Goal: Register for event/course

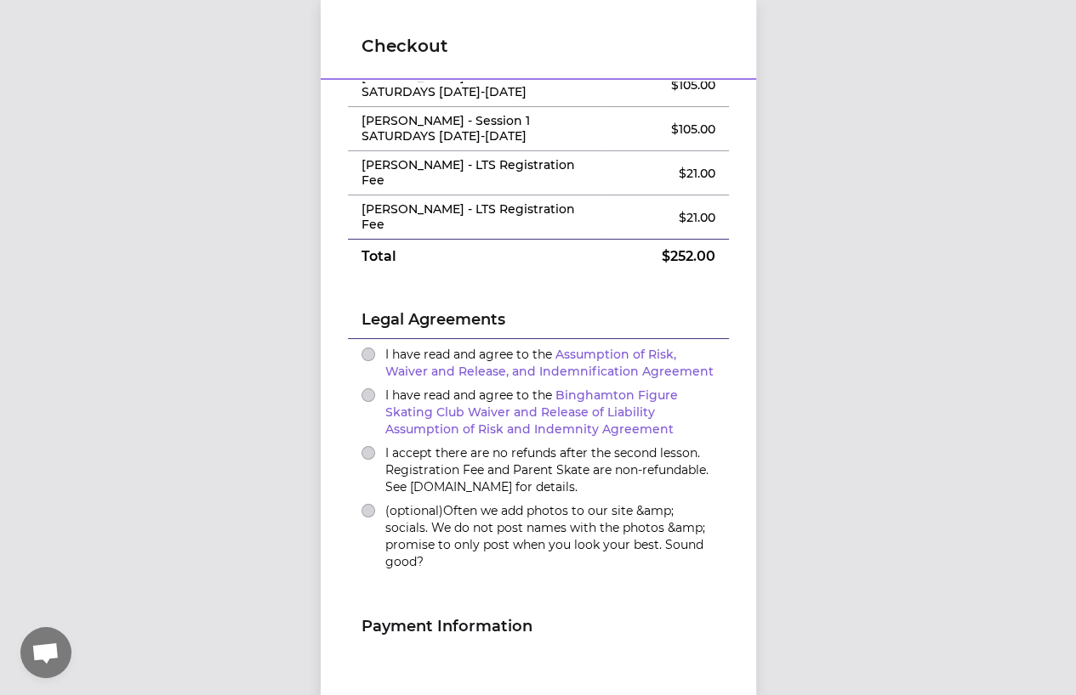
scroll to position [85, 0]
click at [361, 347] on button "I have read and agree to the Assumption of Risk, Waiver and Release, and Indemn…" at bounding box center [368, 354] width 14 height 14
click at [361, 388] on button "I have read and agree to the Binghamton Figure Skating Club Waiver and Release …" at bounding box center [368, 395] width 14 height 14
click at [361, 446] on button "I accept there are no refunds after the second lesson. Registration Fee and Par…" at bounding box center [368, 453] width 14 height 14
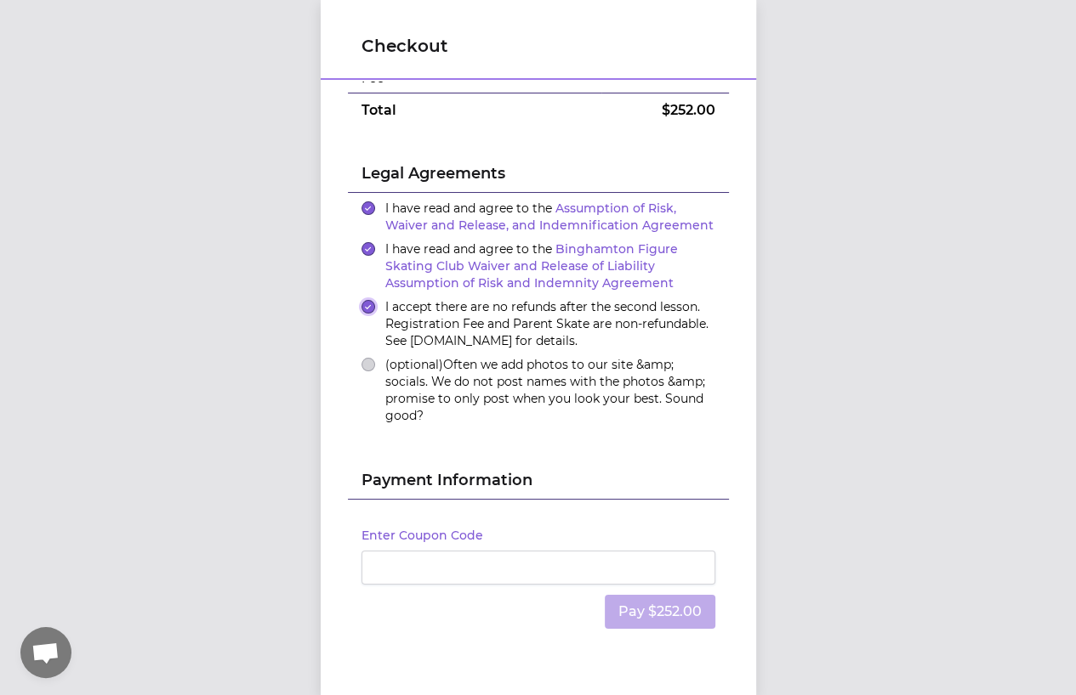
scroll to position [262, 0]
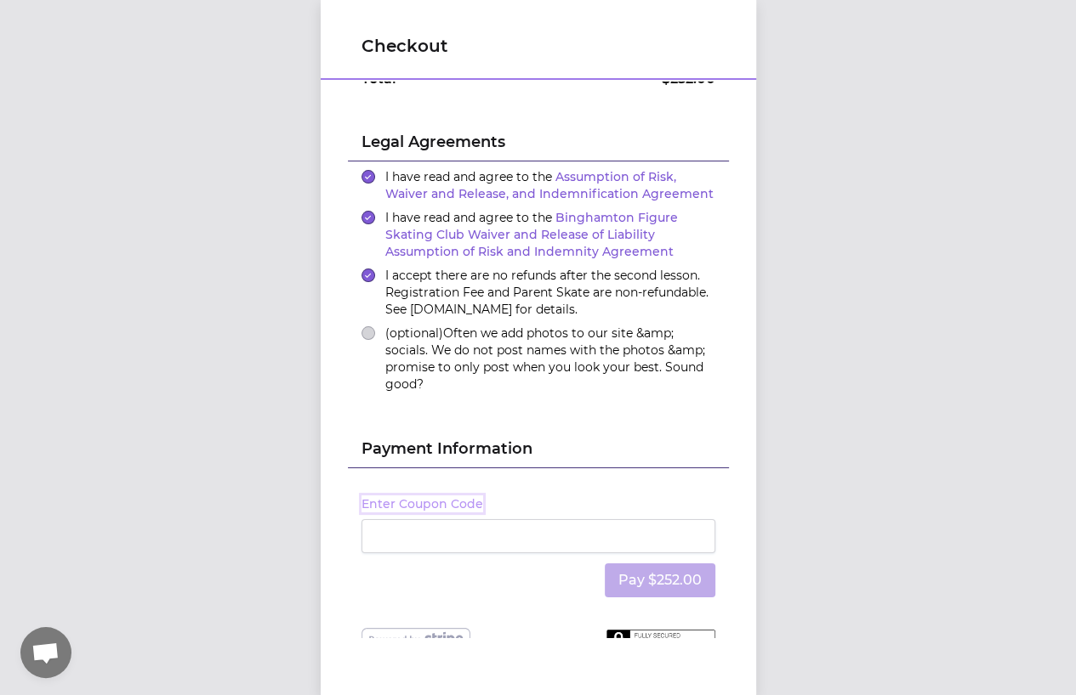
click at [461, 496] on button "Enter Coupon Code" at bounding box center [422, 504] width 122 height 17
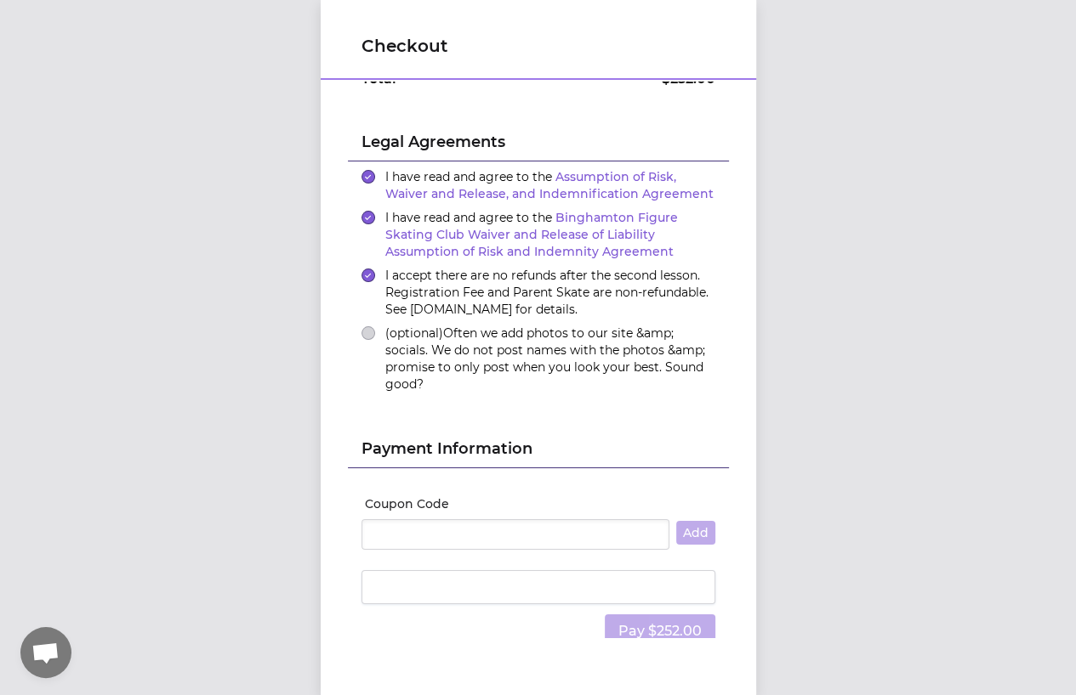
click at [429, 496] on label "Coupon Code" at bounding box center [540, 504] width 350 height 17
click at [429, 519] on input "Coupon Code" at bounding box center [515, 534] width 308 height 31
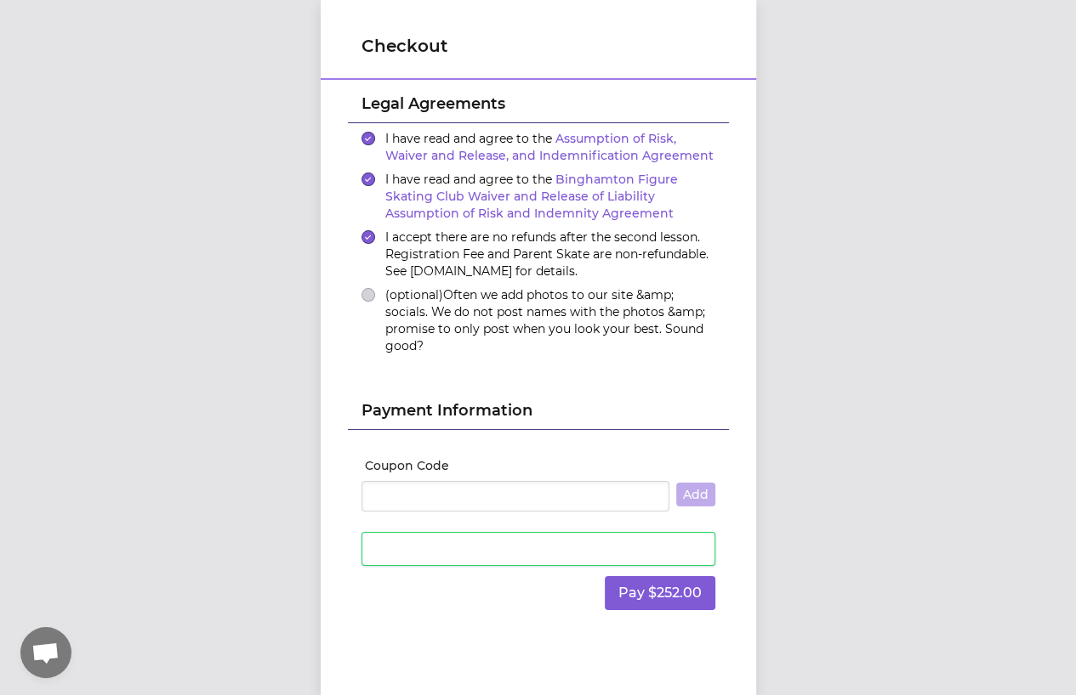
scroll to position [312, 0]
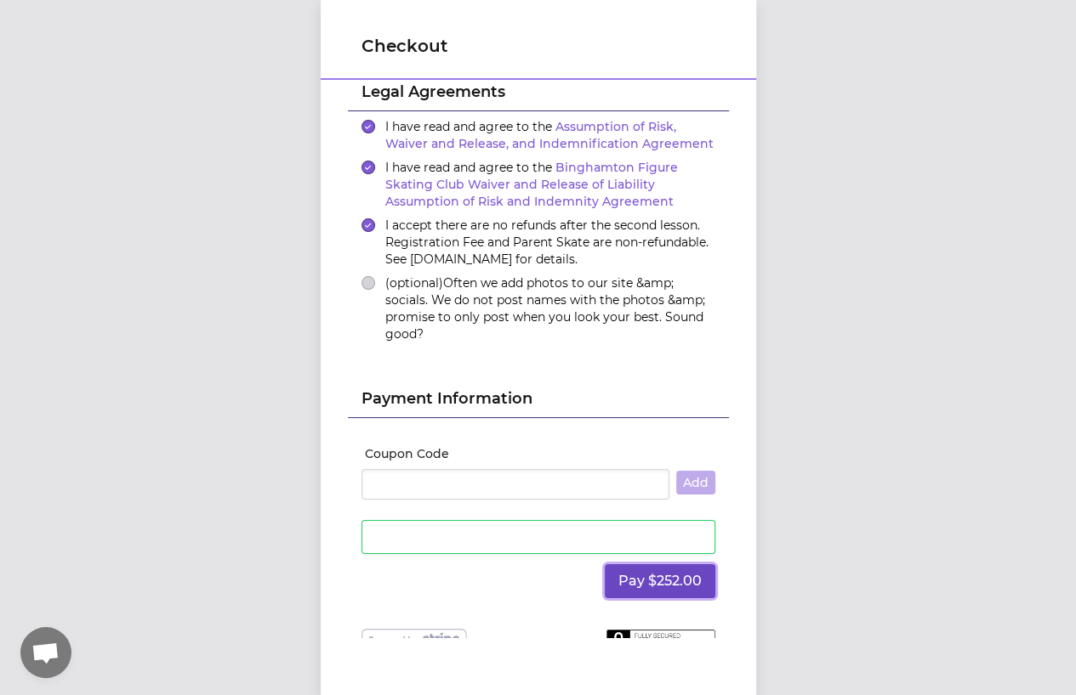
click at [643, 565] on button "Pay $252.00" at bounding box center [660, 582] width 111 height 34
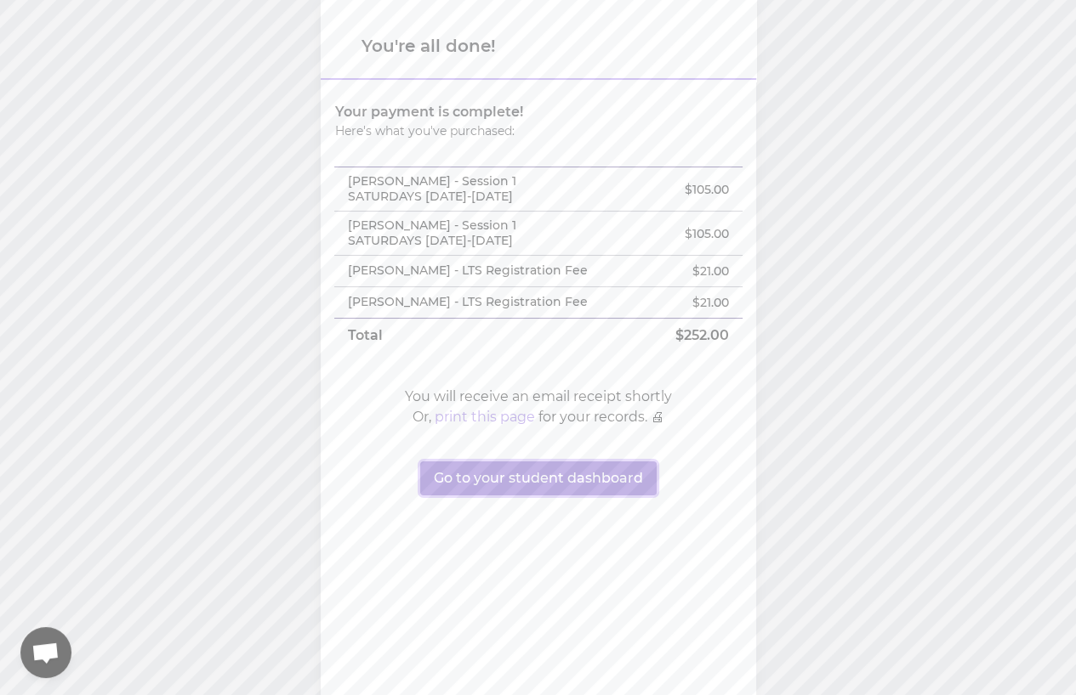
click at [605, 480] on button "Go to your student dashboard" at bounding box center [538, 479] width 236 height 34
